Goal: Transaction & Acquisition: Purchase product/service

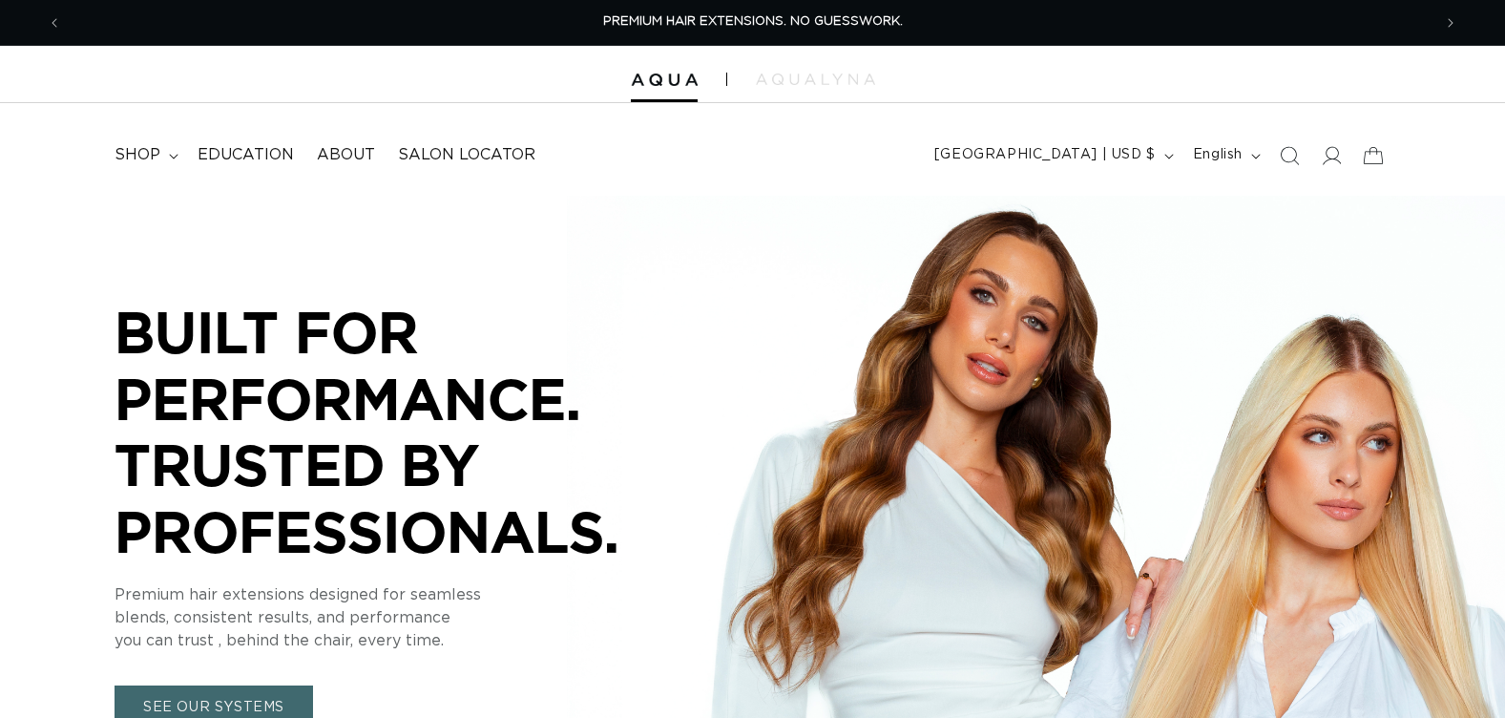
click at [1289, 157] on icon "Search" at bounding box center [1289, 155] width 19 height 19
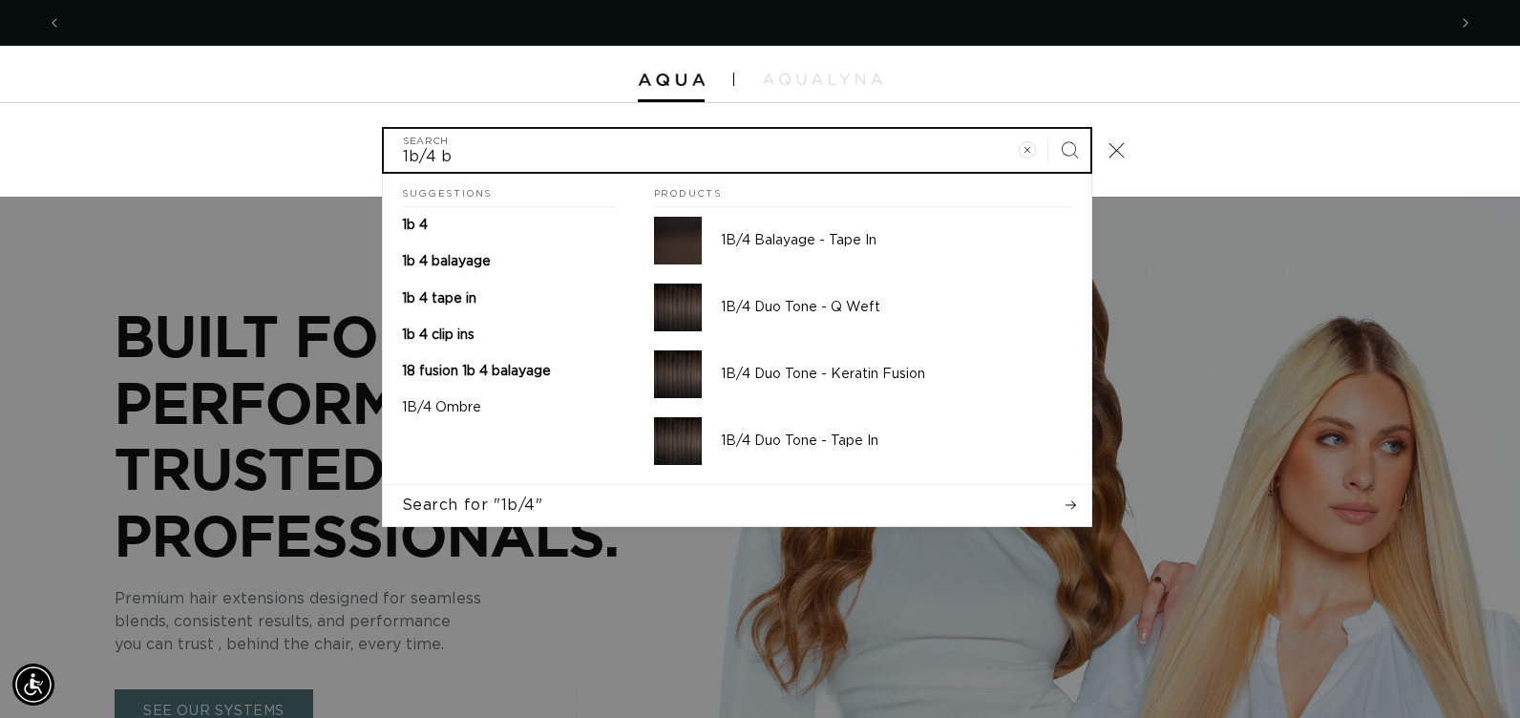
scroll to position [0, 2768]
type input "1b/4 q"
click at [1048, 129] on button "Search" at bounding box center [1069, 150] width 42 height 42
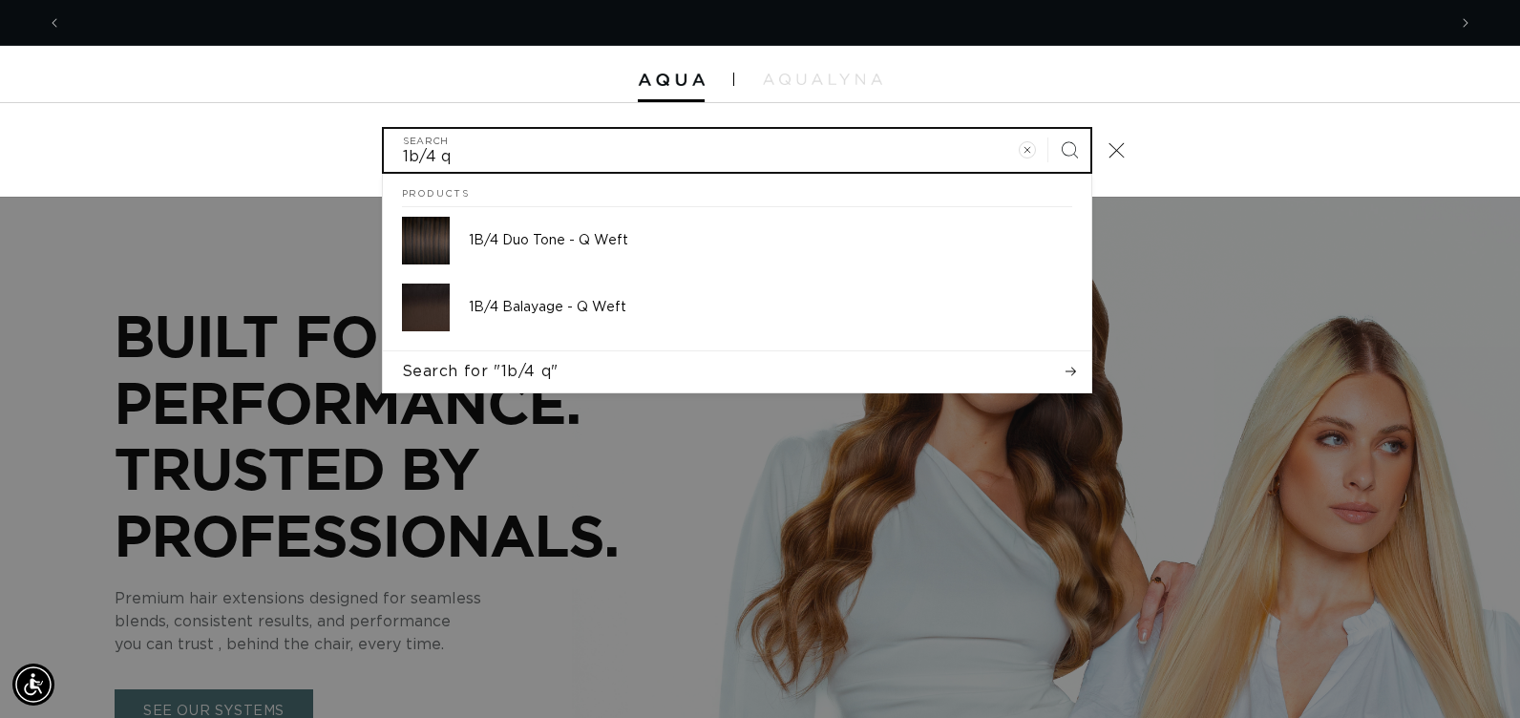
scroll to position [0, 0]
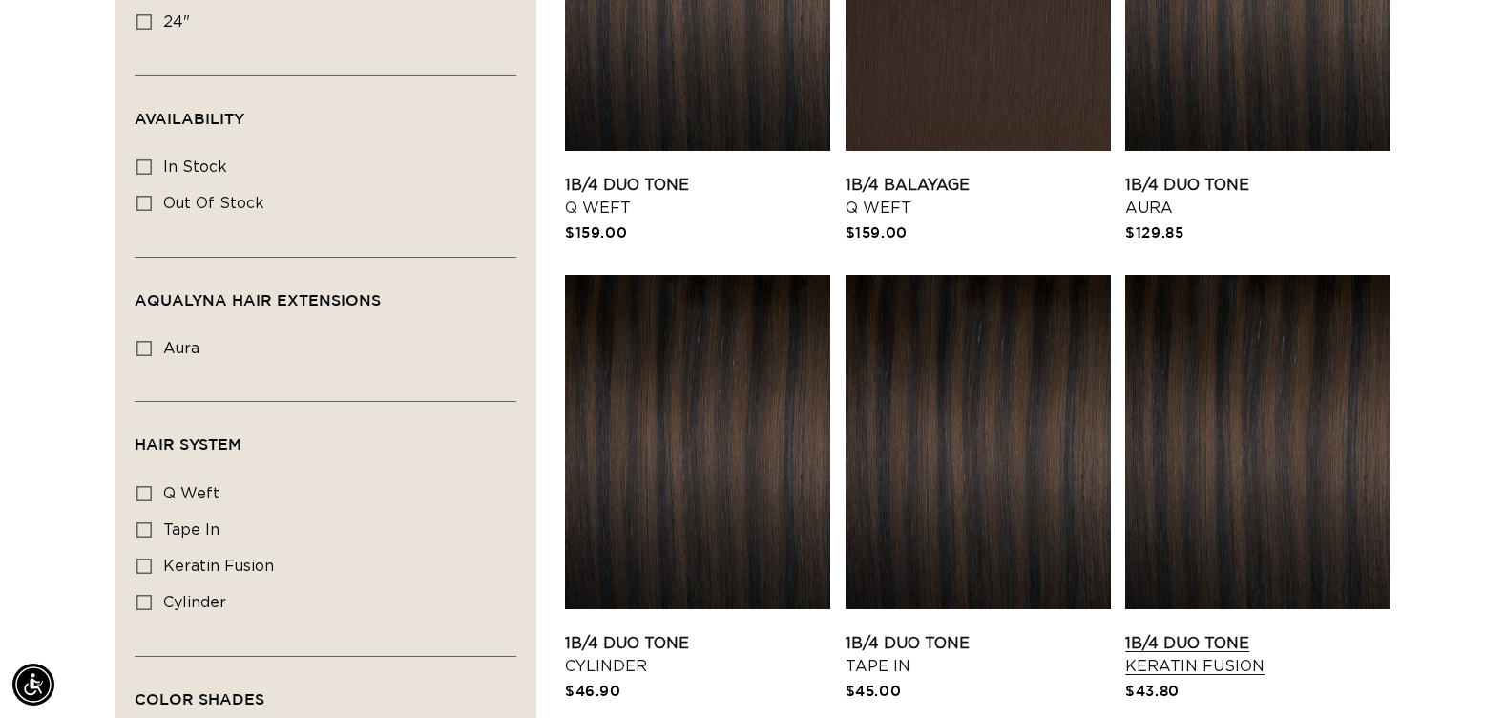
scroll to position [668, 0]
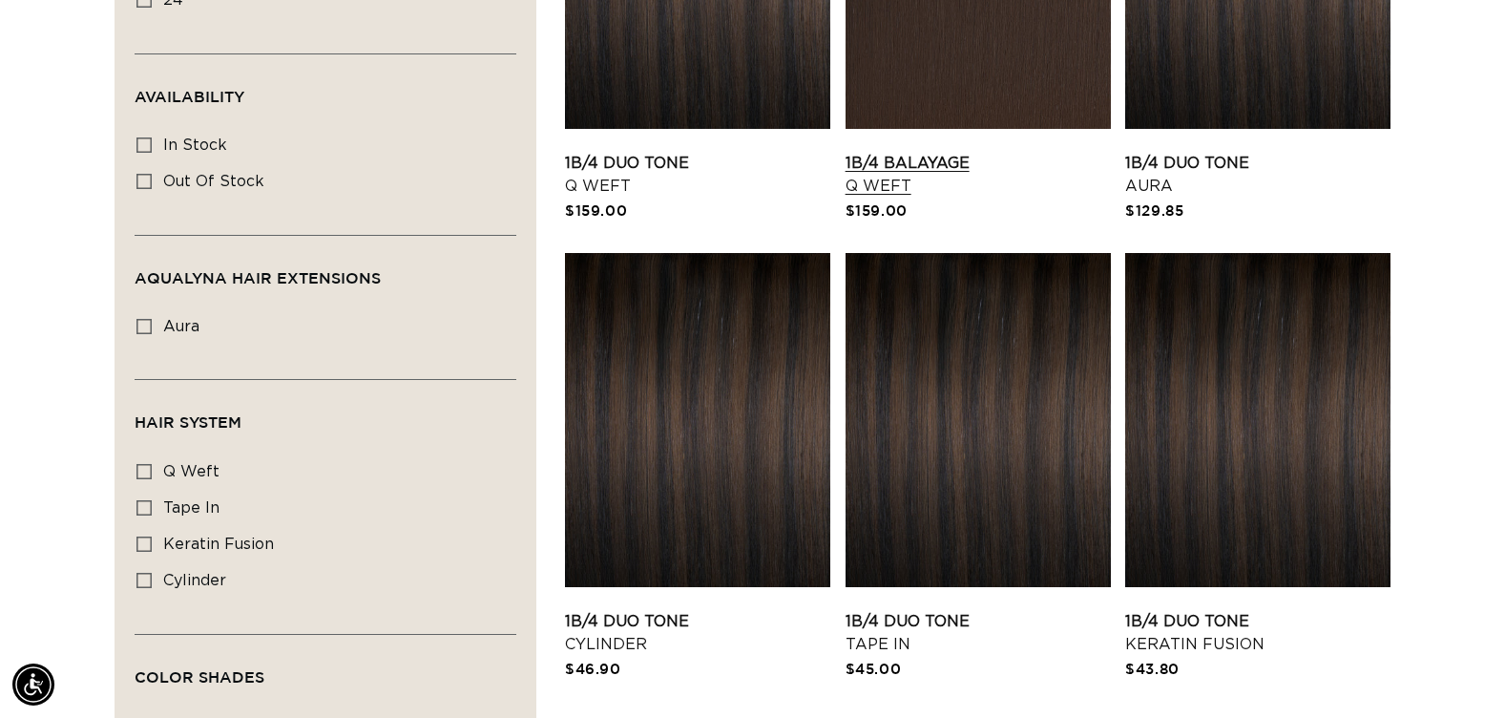
click at [1041, 152] on link "1B/4 Balayage Q Weft" at bounding box center [978, 175] width 265 height 46
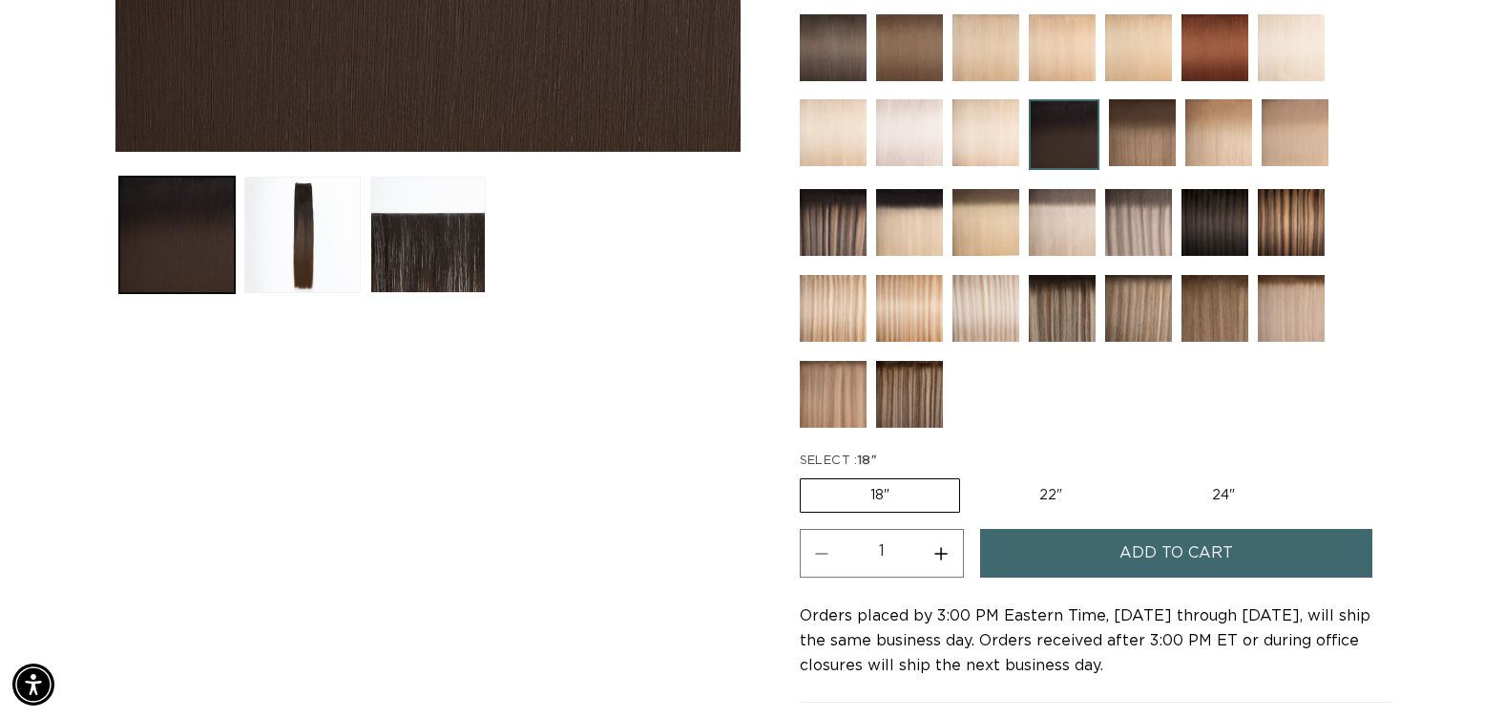
scroll to position [0, 1370]
click at [1043, 494] on label "22" Variant sold out or unavailable" at bounding box center [1051, 495] width 162 height 32
click at [971, 475] on input "22" Variant sold out or unavailable" at bounding box center [970, 474] width 1 height 1
radio input "true"
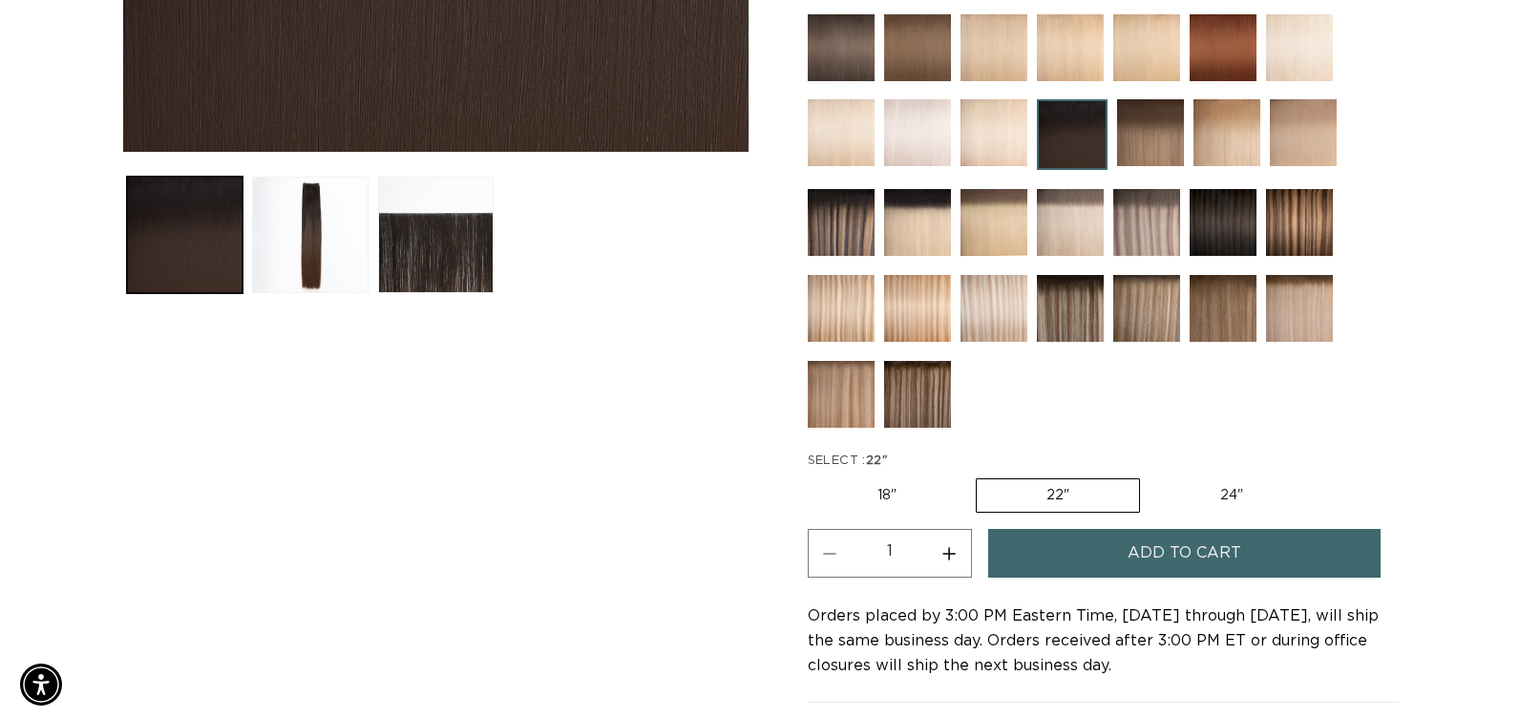
scroll to position [0, 2740]
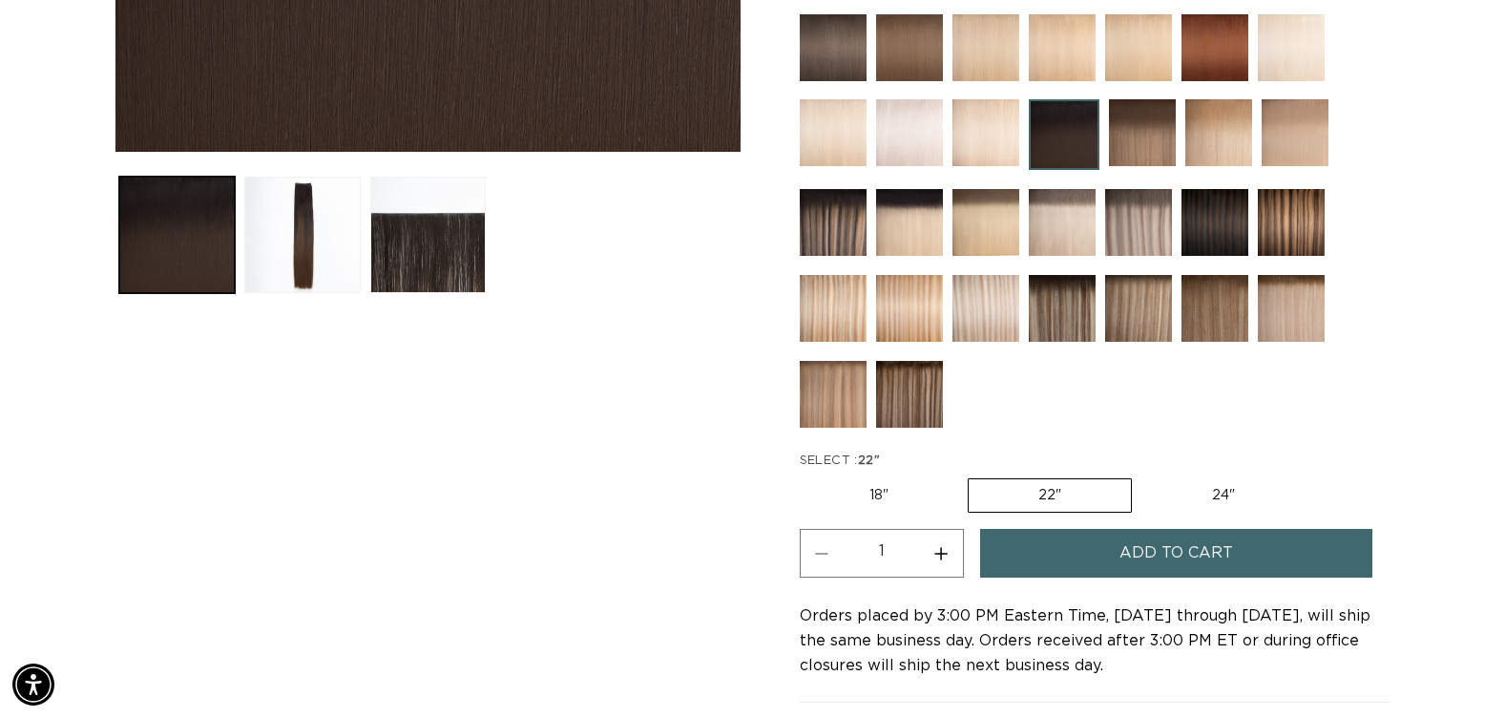
click at [946, 557] on button "Increase quantity for 1B/4 Balayage - Q Weft" at bounding box center [941, 553] width 43 height 49
type input "2"
click at [1101, 558] on button "Add to cart" at bounding box center [1176, 553] width 392 height 49
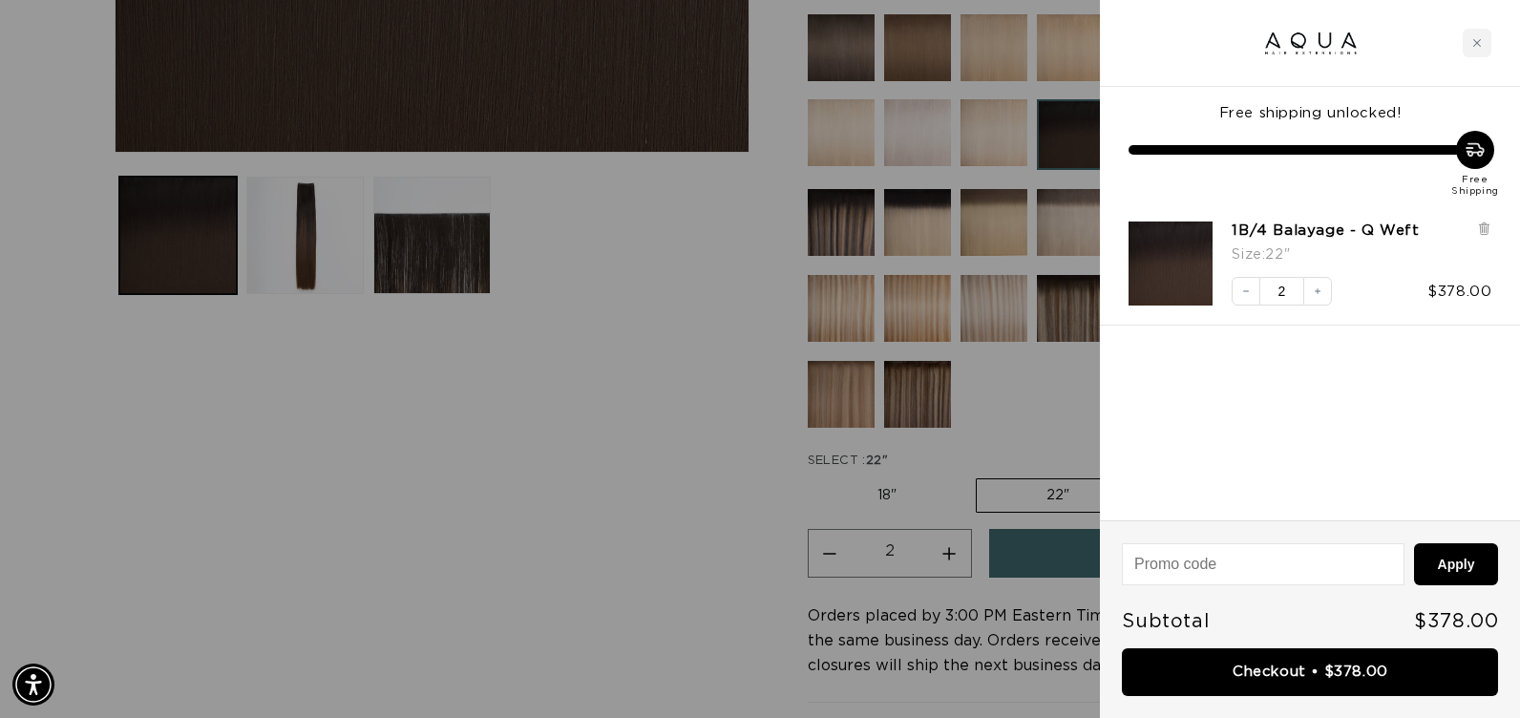
scroll to position [0, 1384]
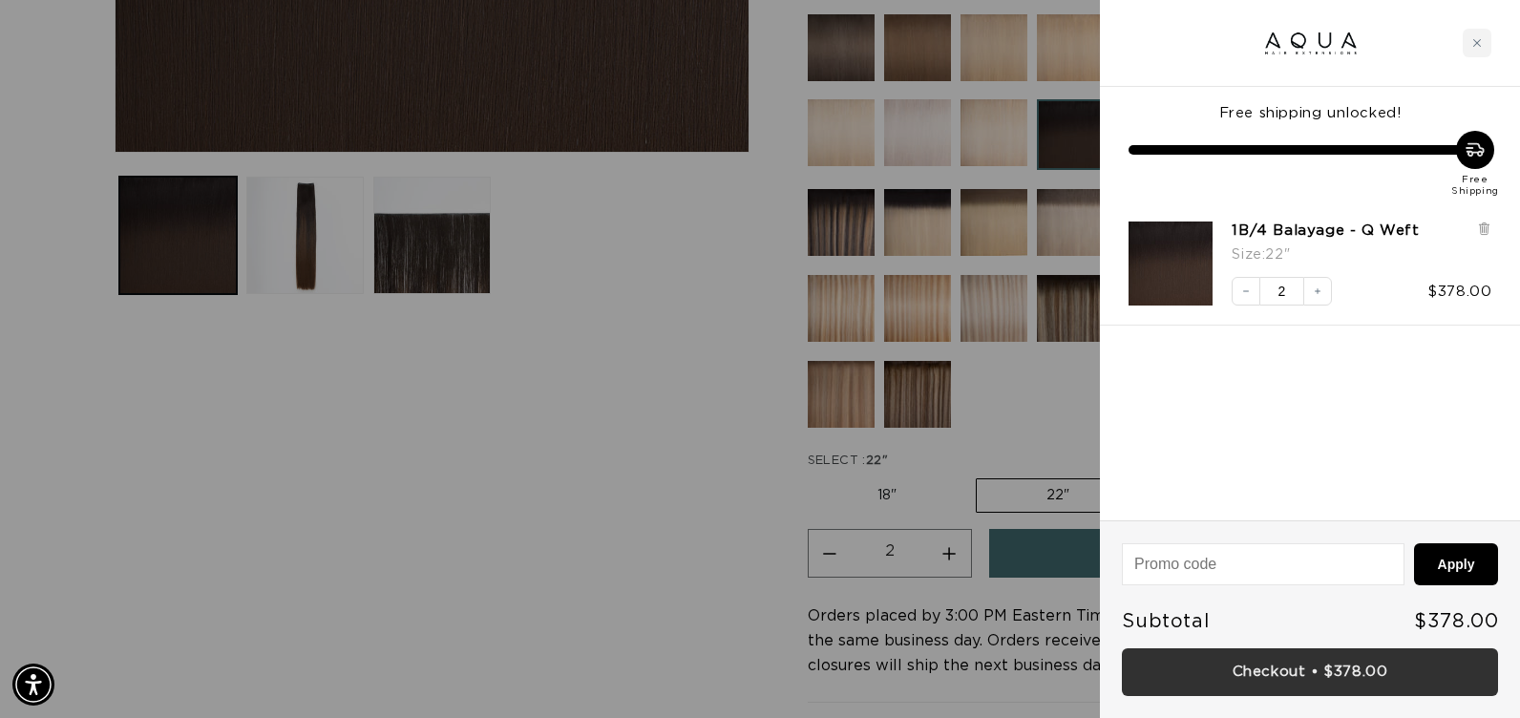
click at [1167, 657] on link "Checkout • $378.00" at bounding box center [1310, 672] width 376 height 49
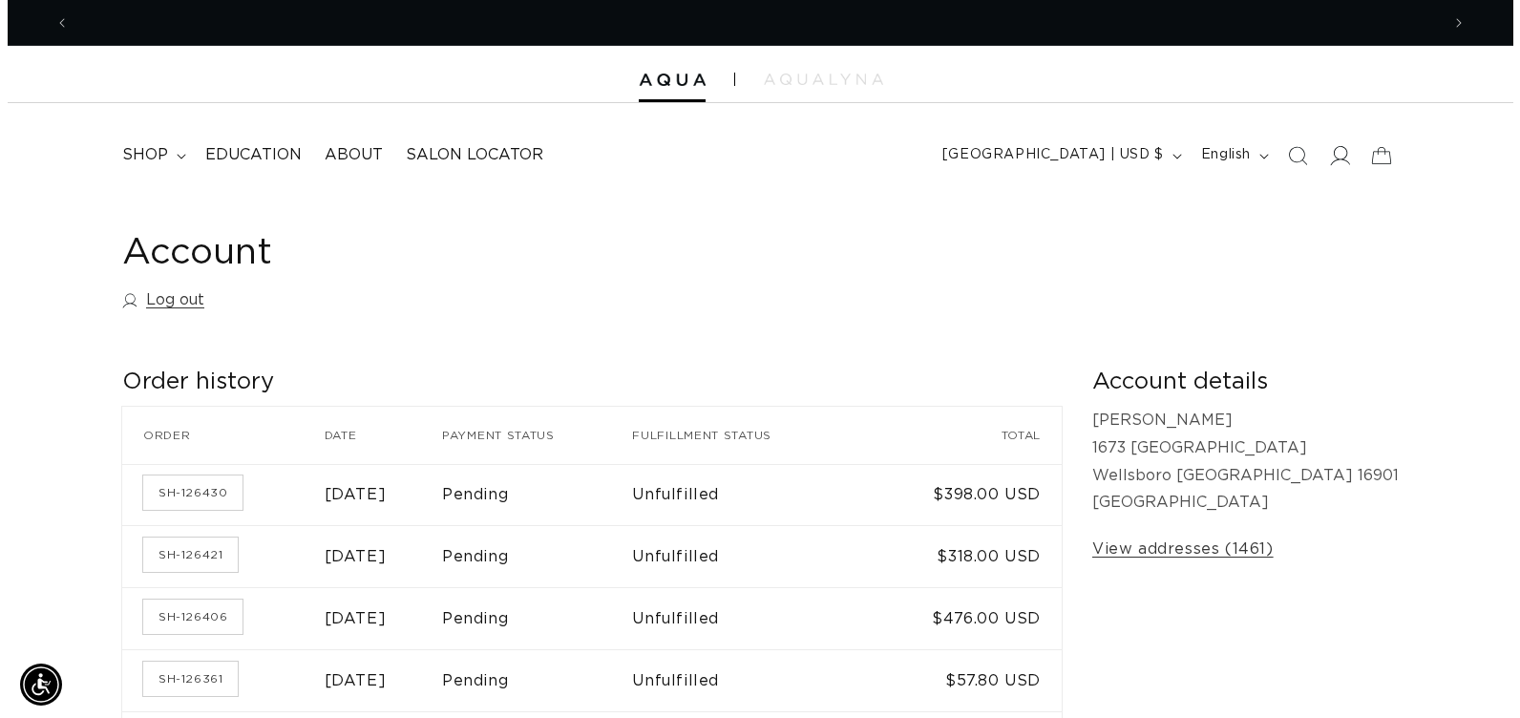
scroll to position [0, 1370]
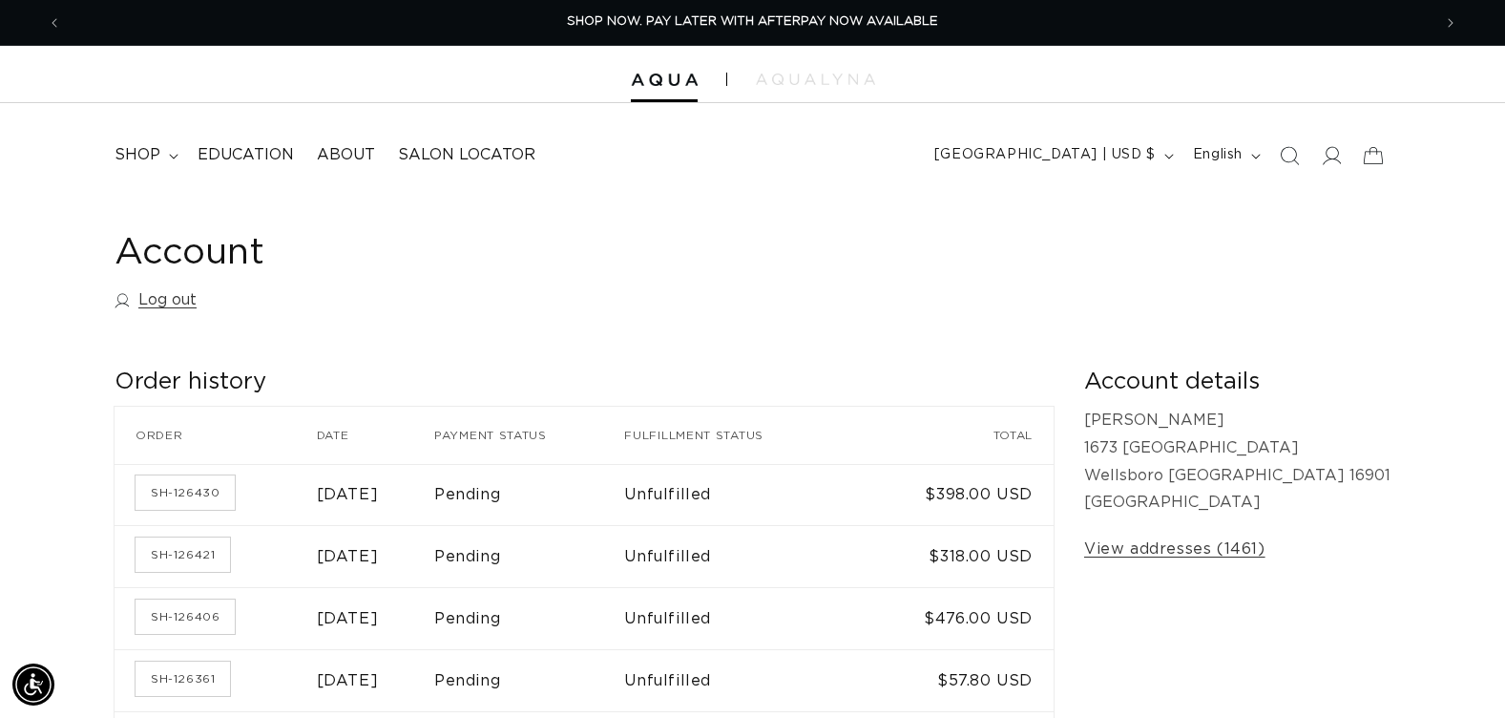
click at [1286, 154] on icon "Search" at bounding box center [1289, 155] width 19 height 19
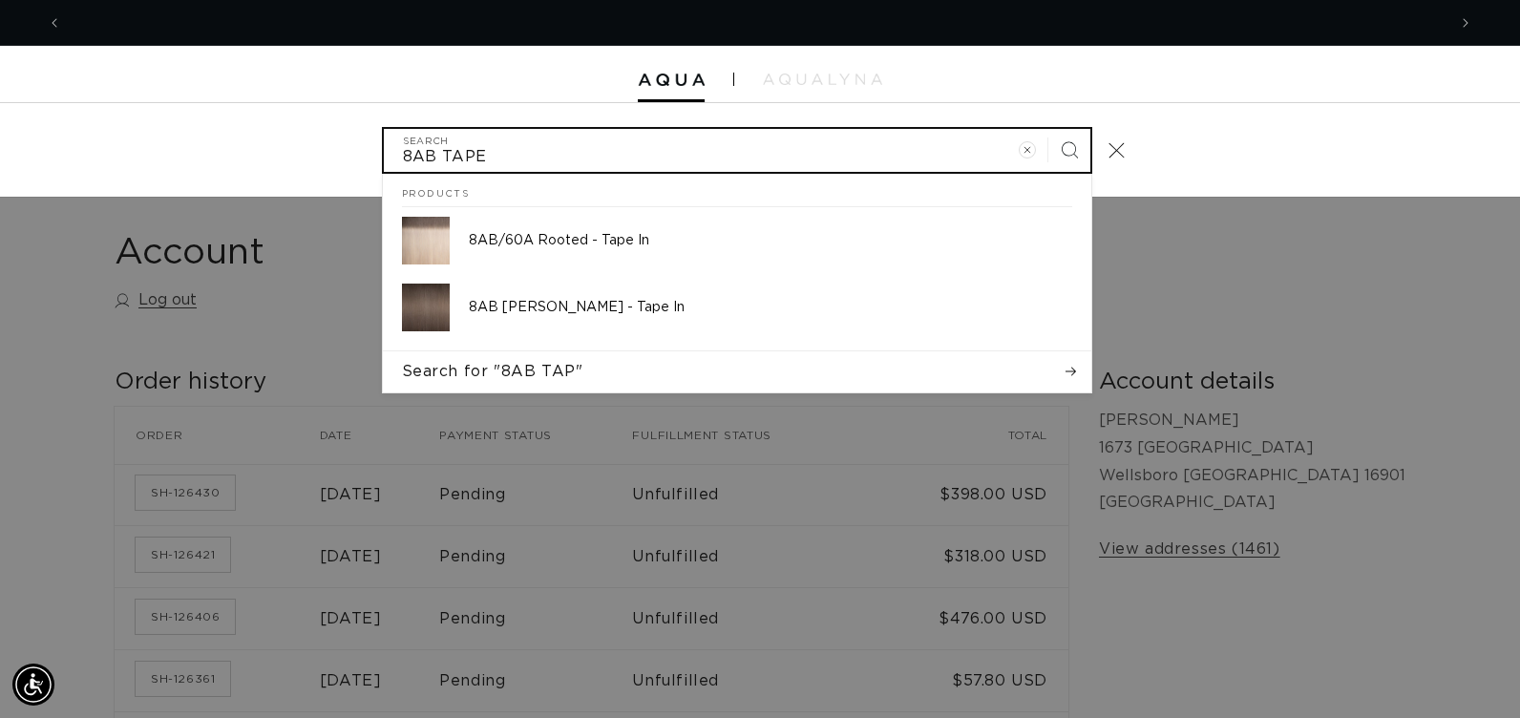
scroll to position [0, 1384]
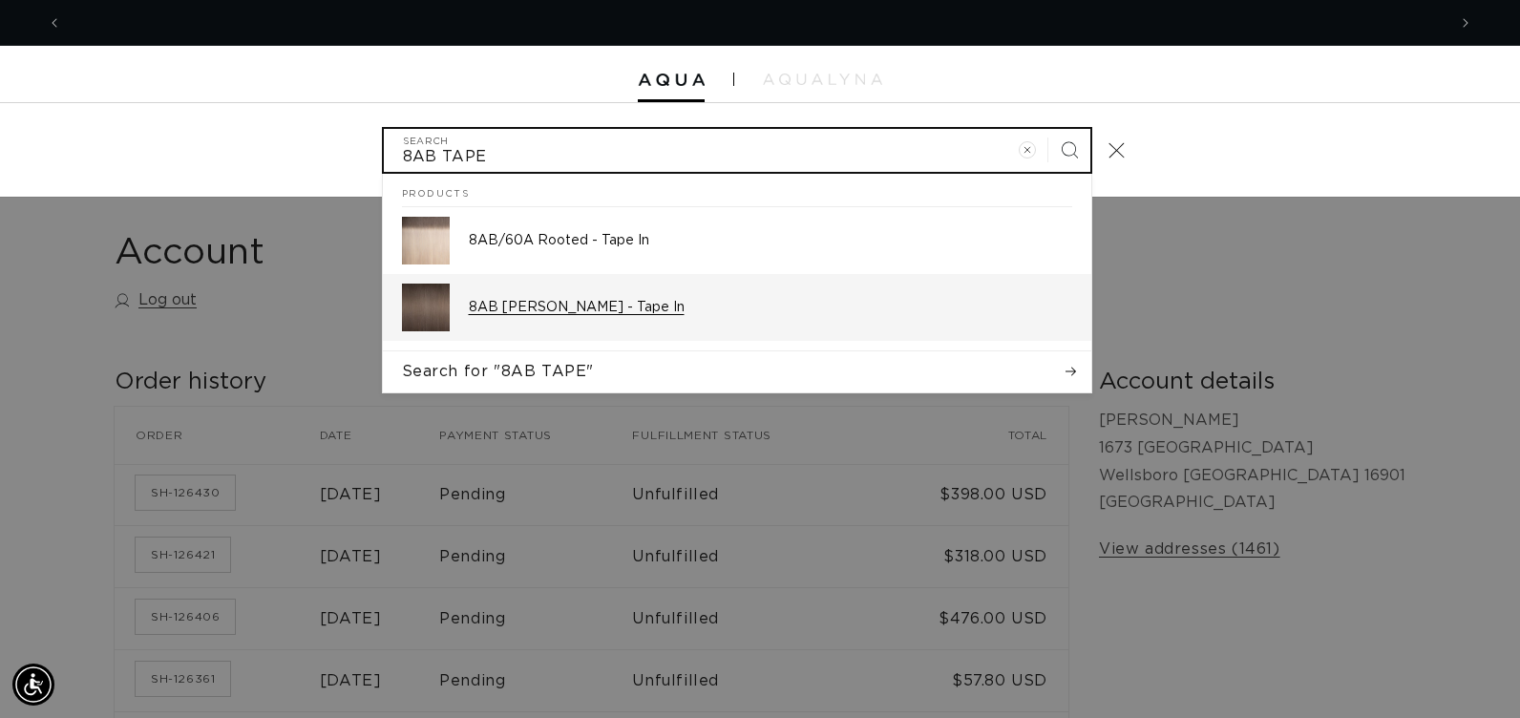
type input "8AB TAPE"
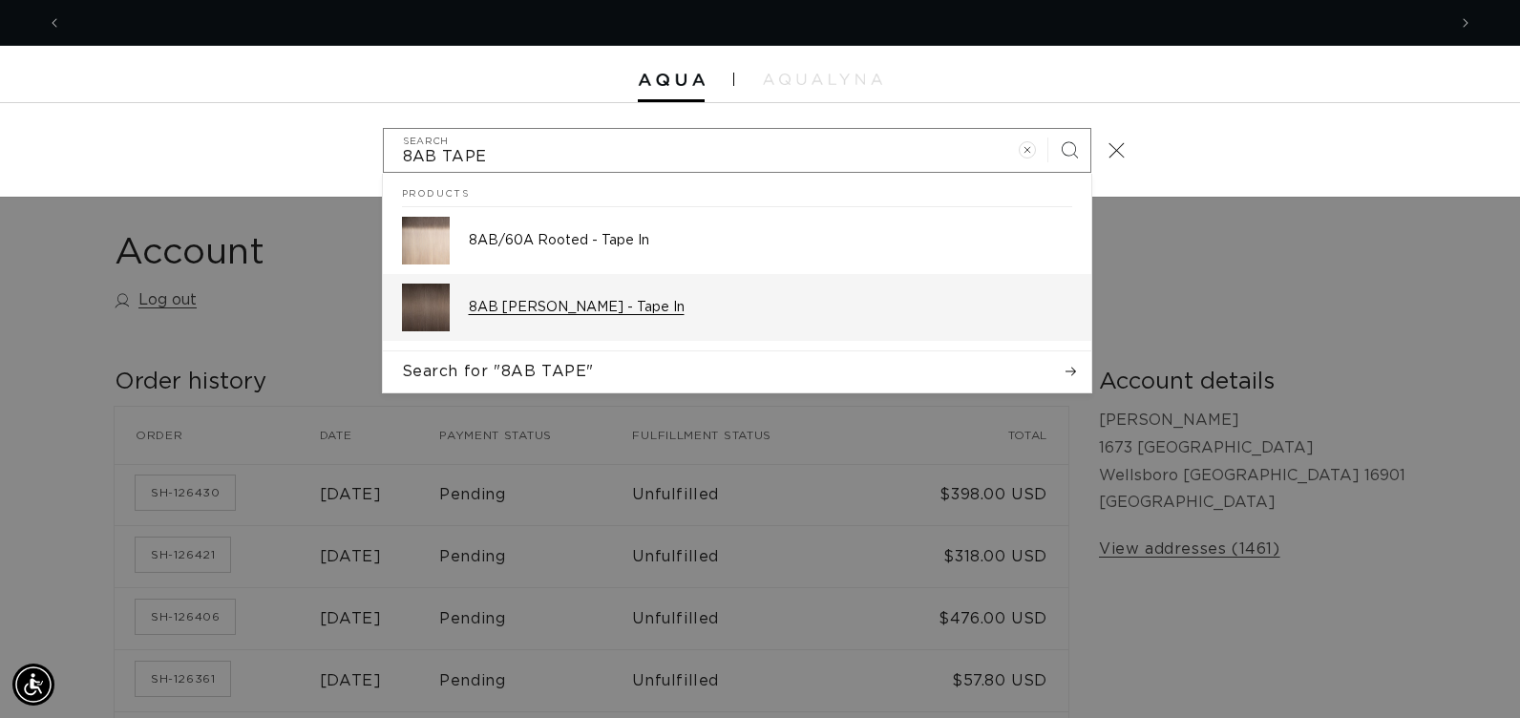
scroll to position [0, 2768]
click at [616, 308] on p "8AB [PERSON_NAME] - Tape In" at bounding box center [770, 307] width 603 height 17
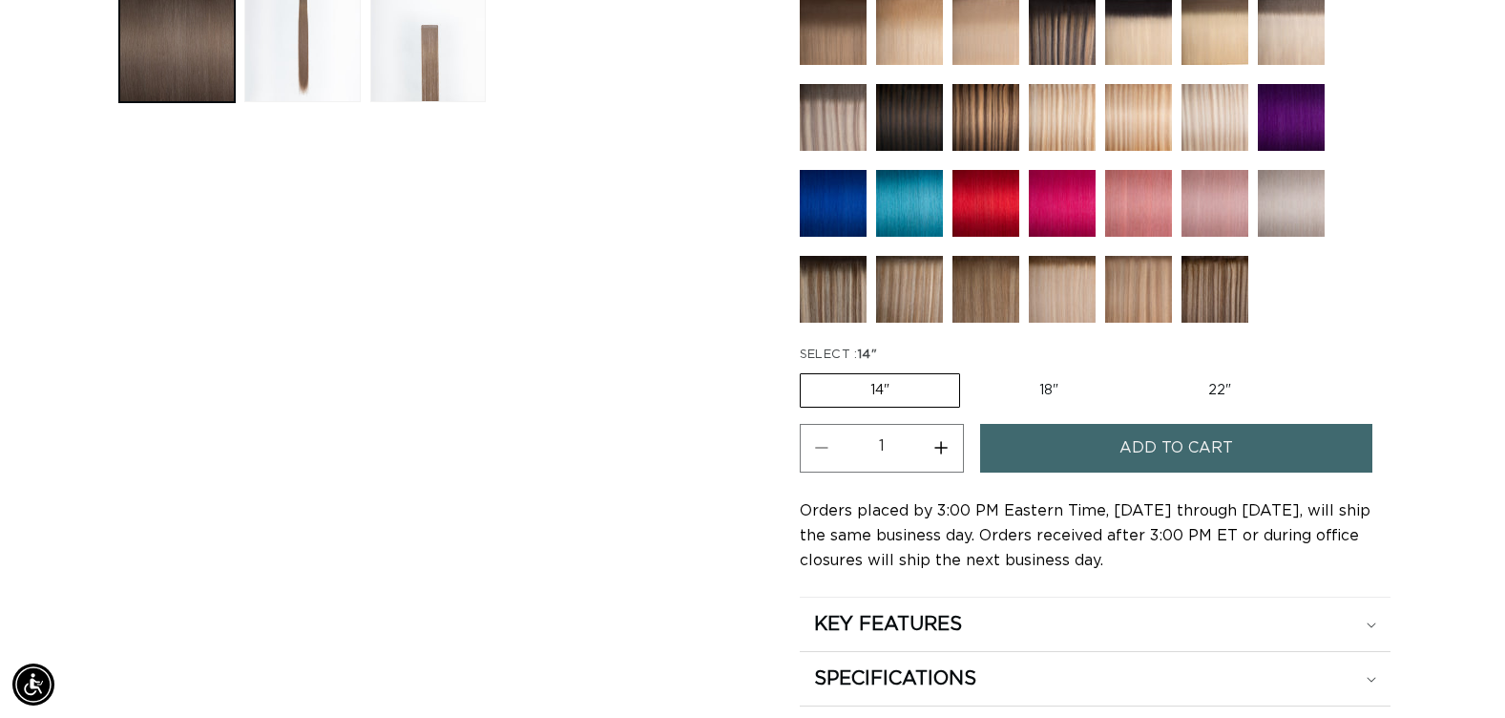
scroll to position [0, 1370]
click at [945, 447] on button "Increase quantity for 8AB Ash Brown - Tape In" at bounding box center [941, 448] width 43 height 49
click at [945, 448] on button "Increase quantity for 8AB Ash Brown - Tape In" at bounding box center [941, 448] width 43 height 49
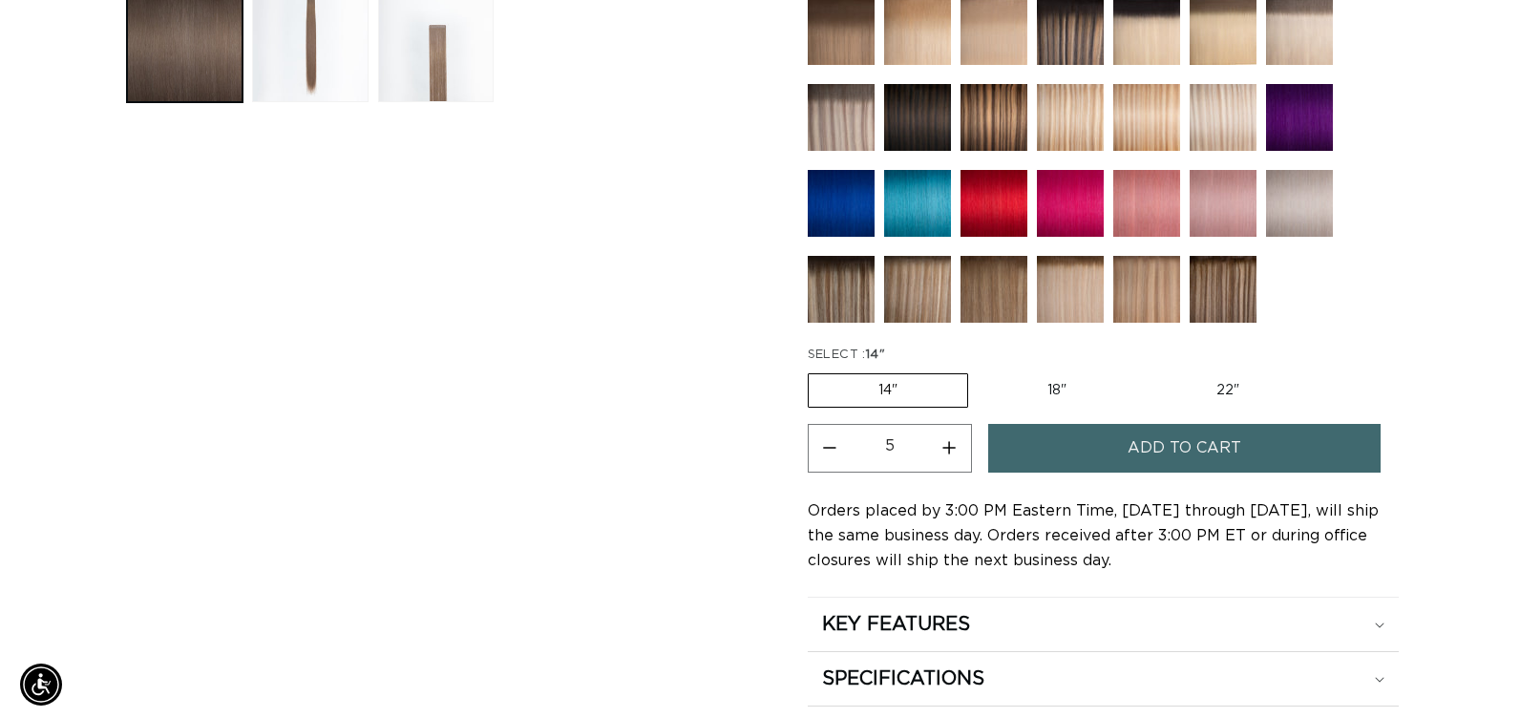
scroll to position [0, 2740]
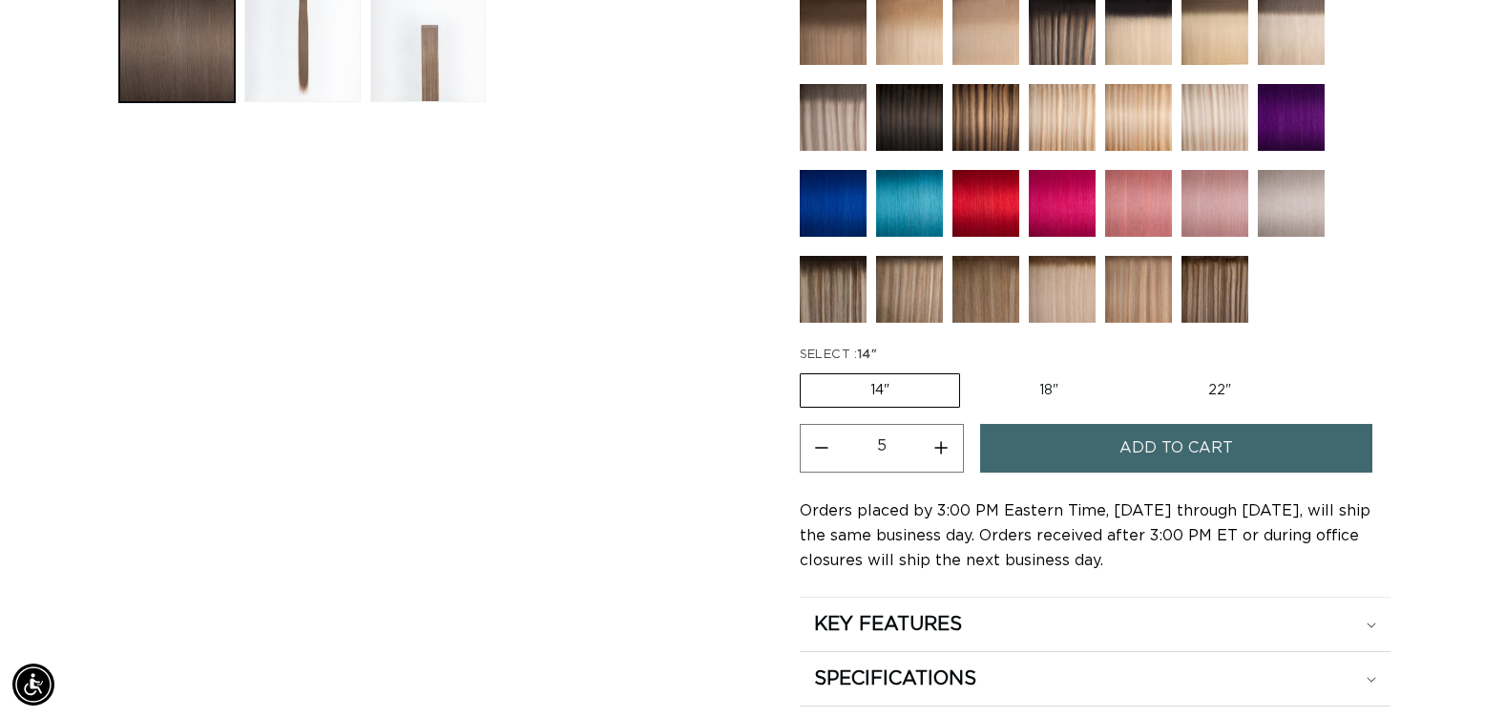
click at [945, 448] on button "Increase quantity for 8AB Ash Brown - Tape In" at bounding box center [941, 448] width 43 height 49
type input "6"
click at [1058, 451] on button "Add to cart" at bounding box center [1176, 448] width 392 height 49
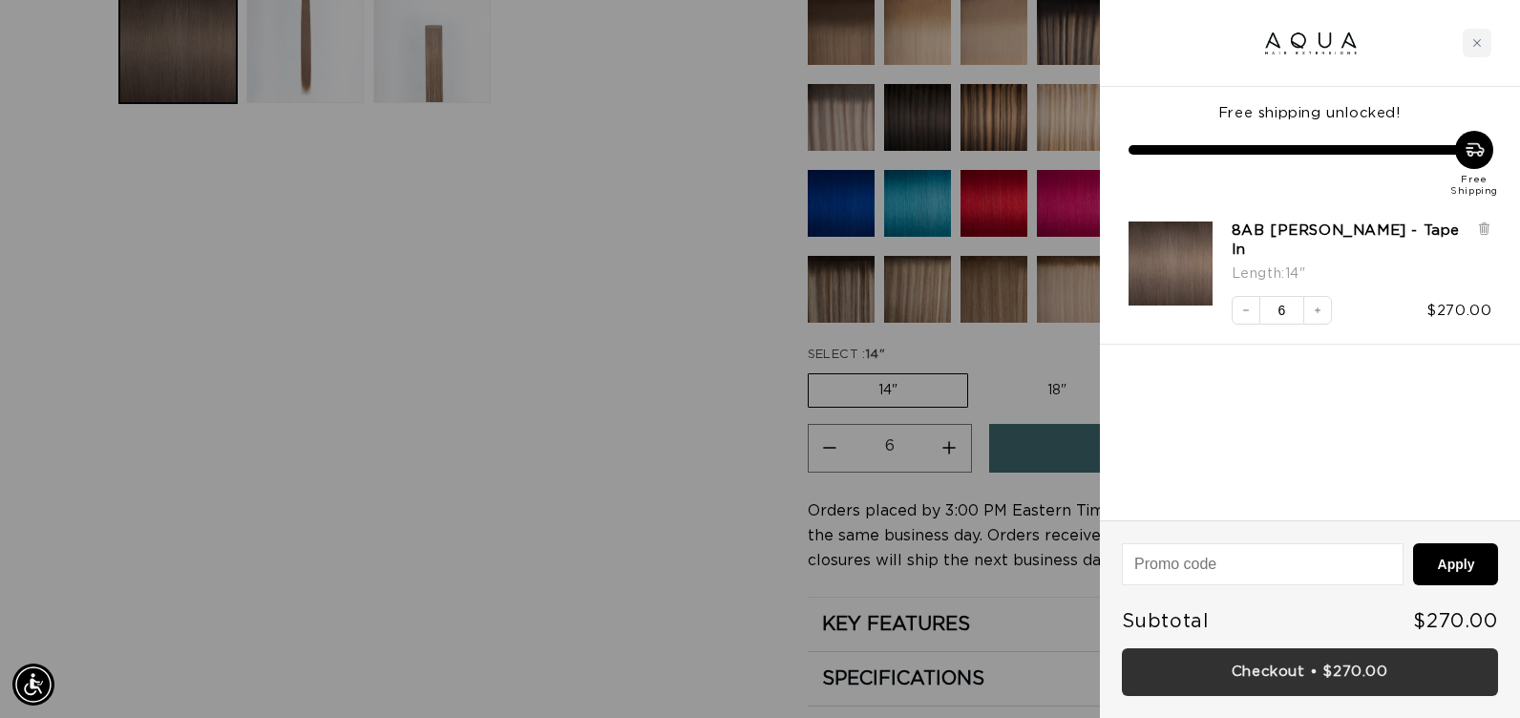
scroll to position [0, 0]
click at [1176, 668] on link "Checkout • $270.00" at bounding box center [1310, 672] width 376 height 49
